Goal: Unclear

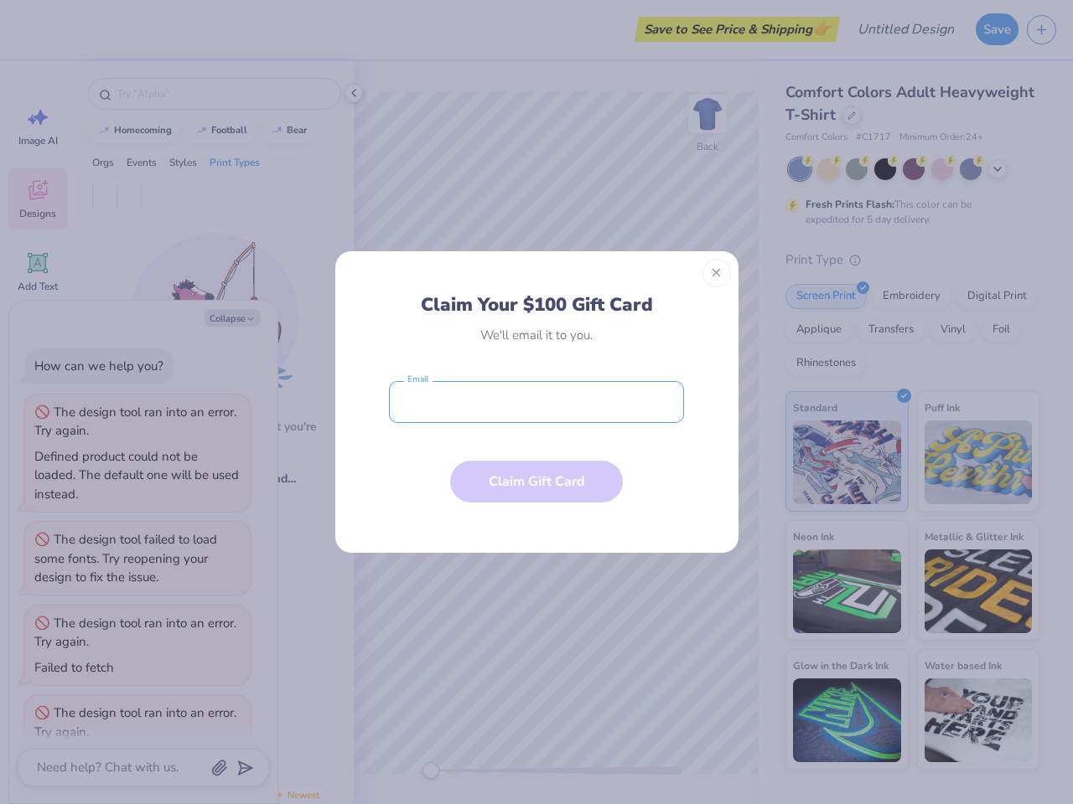
scroll to position [158, 0]
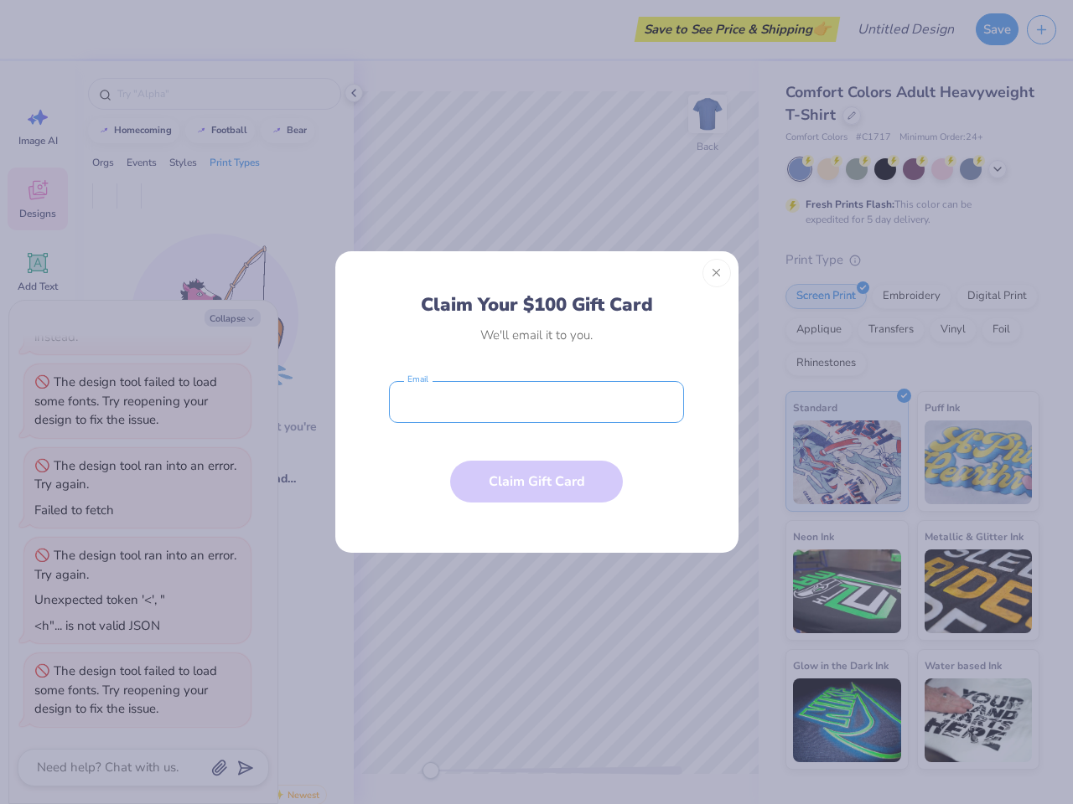
type textarea "x"
